Goal: Task Accomplishment & Management: Use online tool/utility

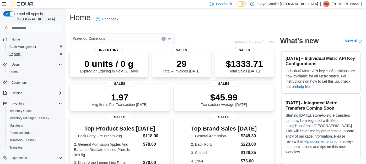
click at [19, 52] on span "Reports" at bounding box center [14, 54] width 11 height 4
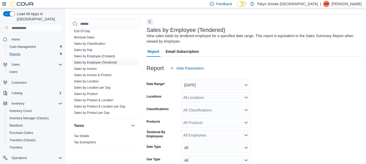
scroll to position [17, 0]
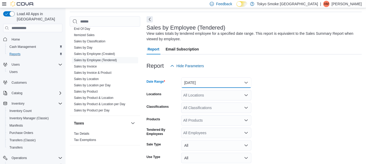
click at [213, 83] on button "[DATE]" at bounding box center [216, 83] width 70 height 10
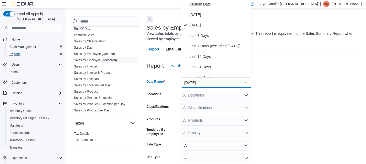
scroll to position [16, 0]
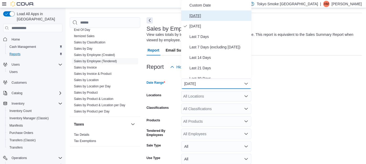
click at [213, 14] on span "[DATE]" at bounding box center [219, 16] width 60 height 6
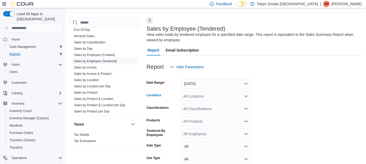
click at [196, 98] on div "All Locations" at bounding box center [216, 96] width 70 height 10
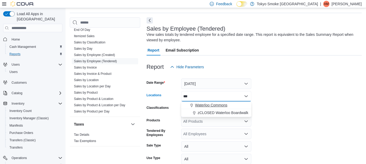
type input "***"
click at [205, 106] on span "Waterloo Commons" at bounding box center [211, 105] width 32 height 5
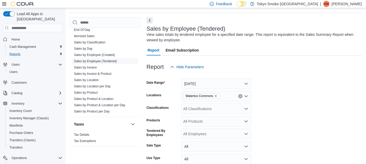
click at [269, 105] on form "Date Range [DATE] Locations [GEOGRAPHIC_DATA] Commons Classifications All Class…" at bounding box center [253, 131] width 215 height 119
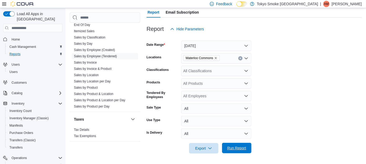
click at [230, 144] on span "Run Report" at bounding box center [236, 148] width 23 height 10
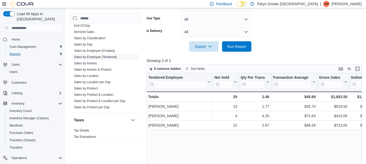
scroll to position [192, 0]
